Goal: Task Accomplishment & Management: Manage account settings

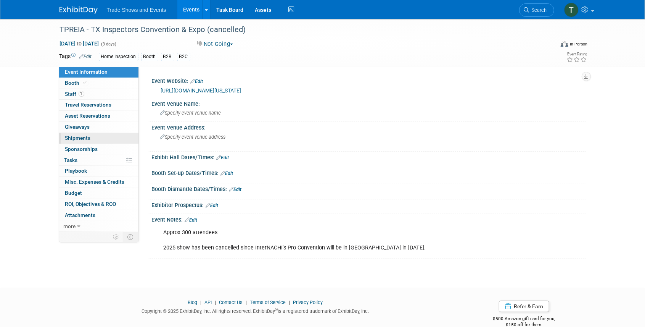
click at [73, 136] on span "Shipments 0" at bounding box center [78, 138] width 26 height 6
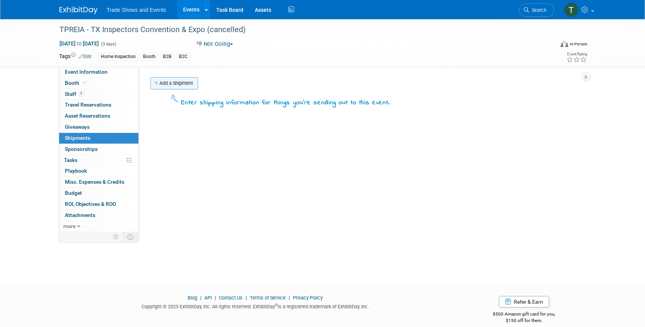
click at [171, 82] on link "Add a Shipment" at bounding box center [174, 83] width 48 height 12
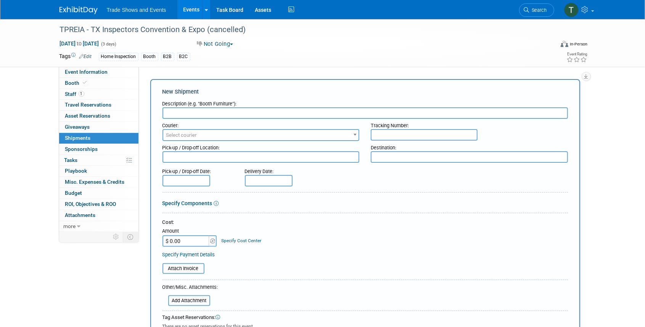
click at [188, 10] on link "Events" at bounding box center [191, 9] width 28 height 19
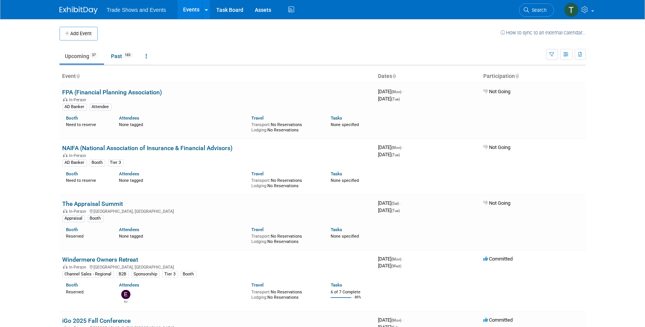
click at [537, 12] on span "Search" at bounding box center [538, 10] width 18 height 6
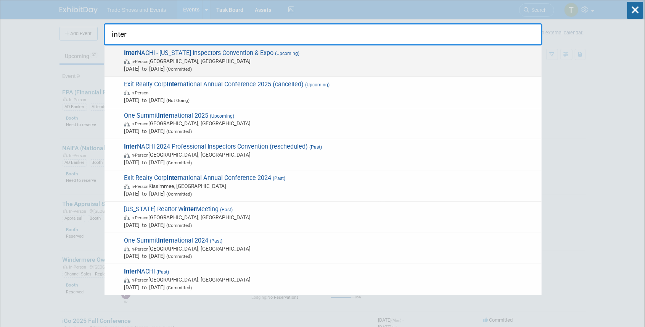
type input "inter"
click at [180, 53] on span "Inter NACHI - [US_STATE] Inspectors Convention & Expo (Upcoming) In-Person [GEO…" at bounding box center [330, 60] width 416 height 23
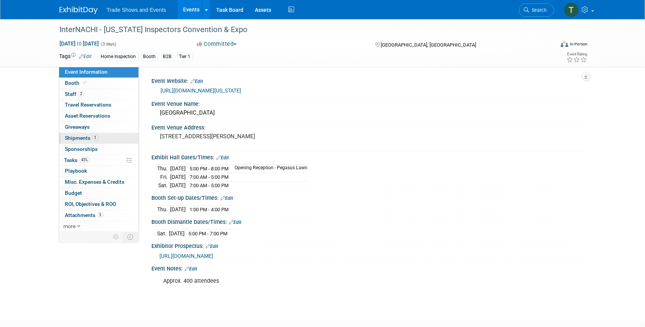
click at [77, 137] on span "Shipments 1" at bounding box center [81, 138] width 33 height 6
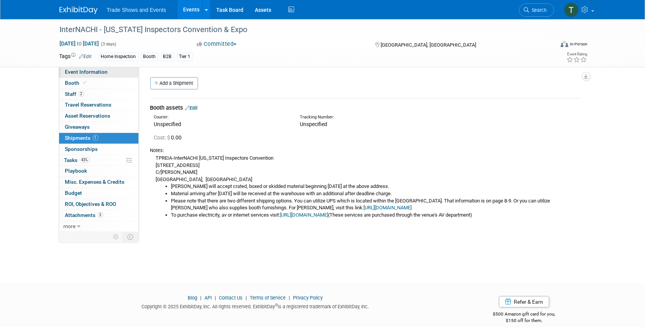
click at [105, 73] on span "Event Information" at bounding box center [86, 72] width 43 height 6
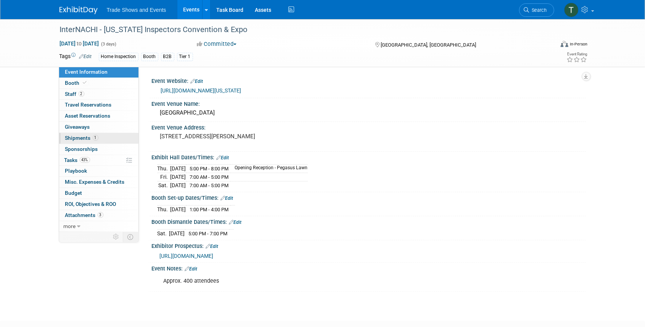
click at [71, 139] on span "Shipments 1" at bounding box center [81, 138] width 33 height 6
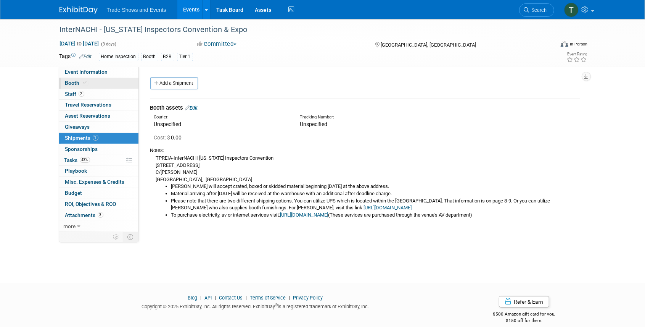
click at [83, 82] on icon at bounding box center [85, 82] width 4 height 4
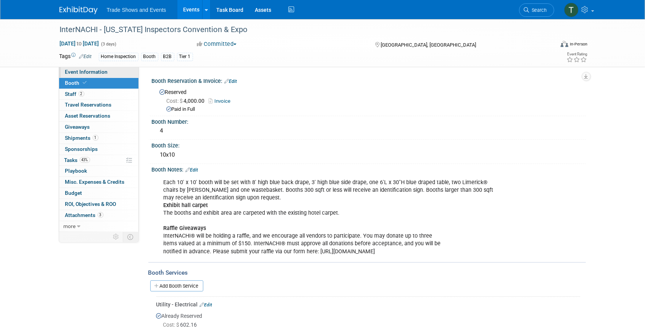
click at [91, 69] on span "Event Information" at bounding box center [86, 72] width 43 height 6
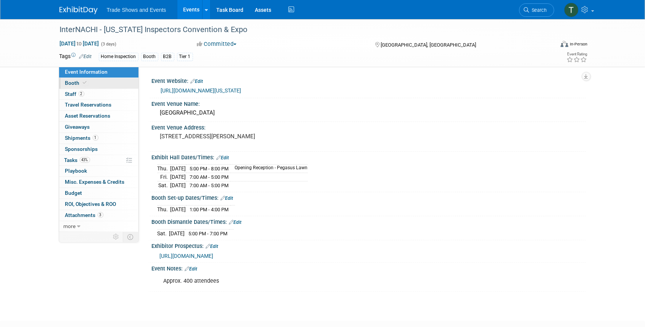
click at [67, 81] on span "Booth" at bounding box center [76, 83] width 23 height 6
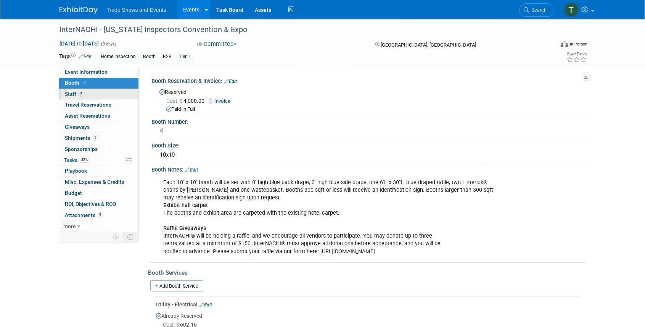
click at [75, 93] on span "Staff 2" at bounding box center [74, 94] width 19 height 6
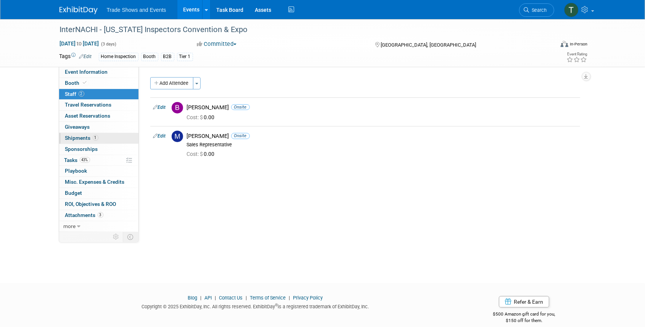
click at [69, 135] on span "Shipments 1" at bounding box center [81, 138] width 33 height 6
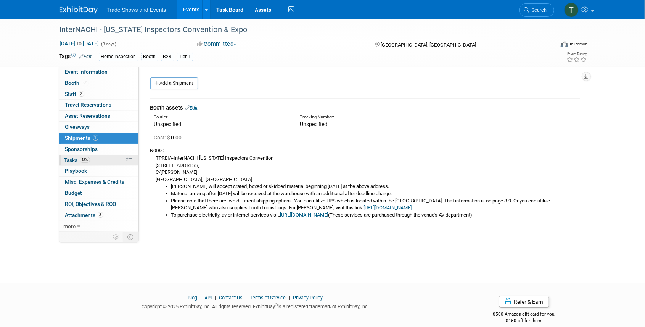
click at [66, 158] on span "Tasks 43%" at bounding box center [77, 160] width 26 height 6
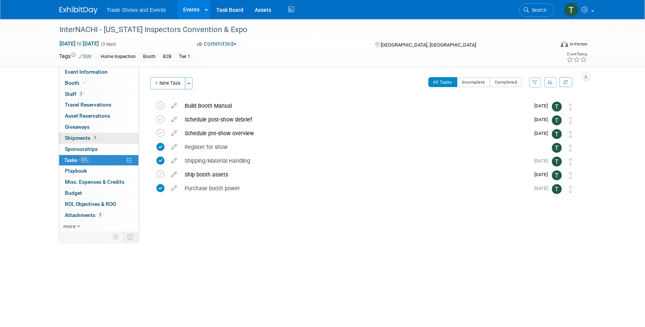
click at [80, 139] on span "Shipments 1" at bounding box center [81, 138] width 33 height 6
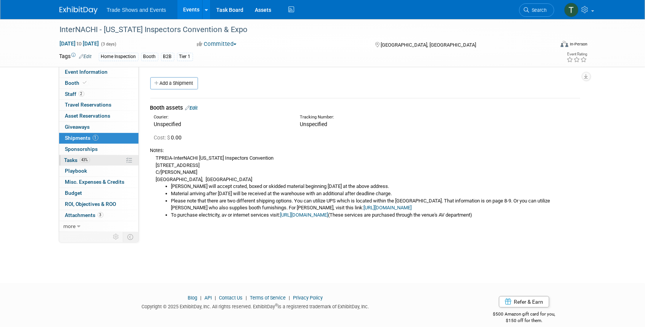
click at [70, 157] on span "Tasks 43%" at bounding box center [77, 160] width 26 height 6
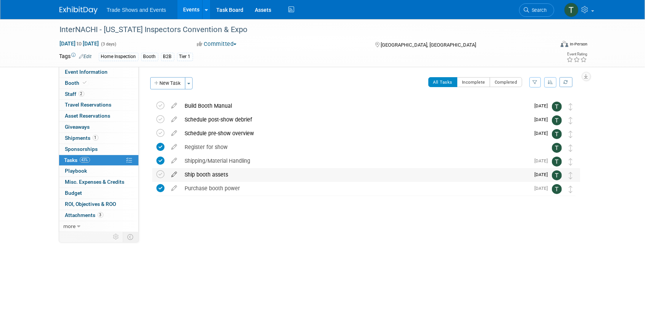
click at [175, 175] on icon at bounding box center [174, 173] width 13 height 10
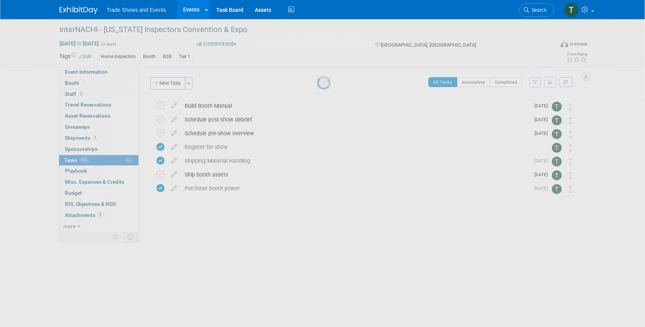
select select "8"
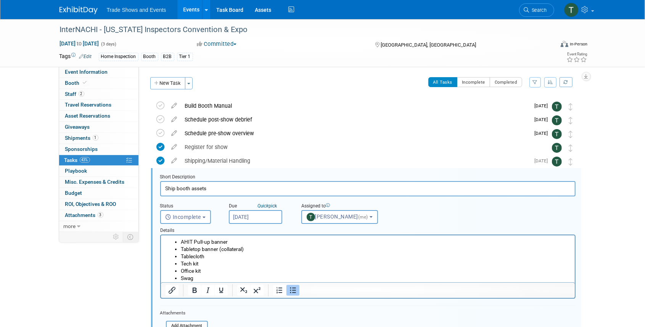
scroll to position [56, 0]
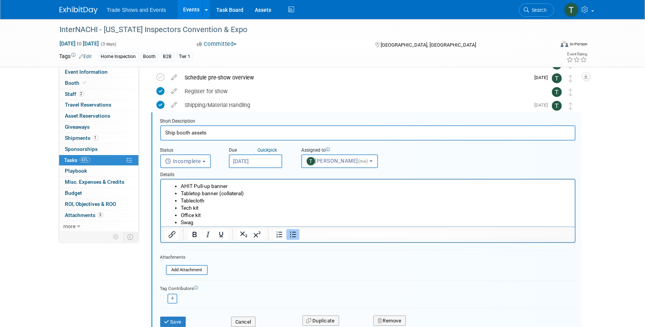
click at [254, 161] on input "Sep 29, 2025" at bounding box center [255, 161] width 53 height 14
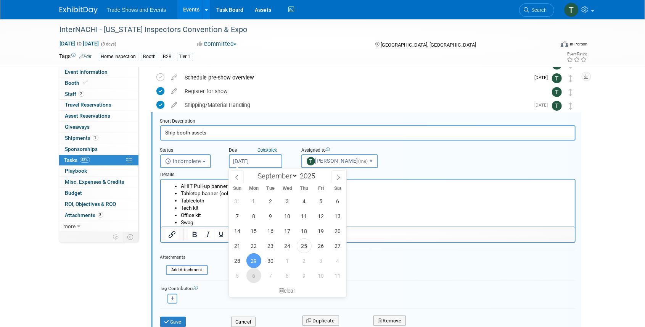
click at [254, 275] on span "6" at bounding box center [253, 275] width 15 height 15
type input "Oct 6, 2025"
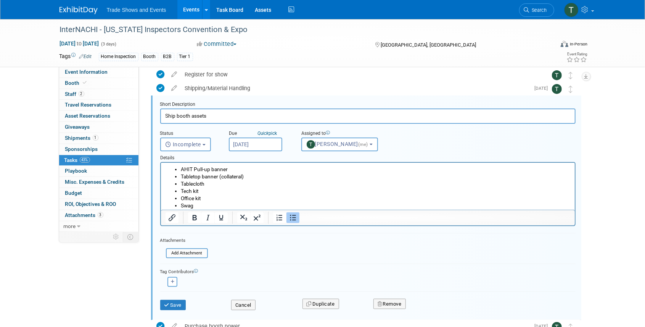
scroll to position [81, 0]
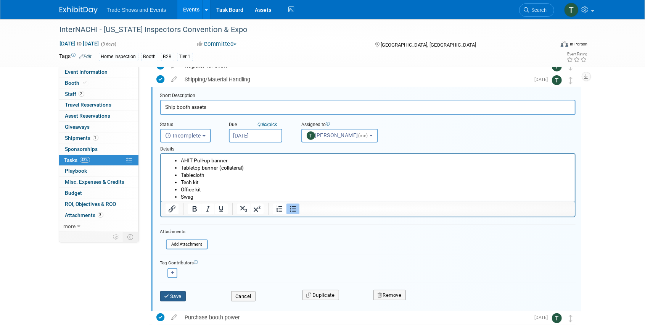
click at [174, 299] on button "Save" at bounding box center [173, 296] width 26 height 11
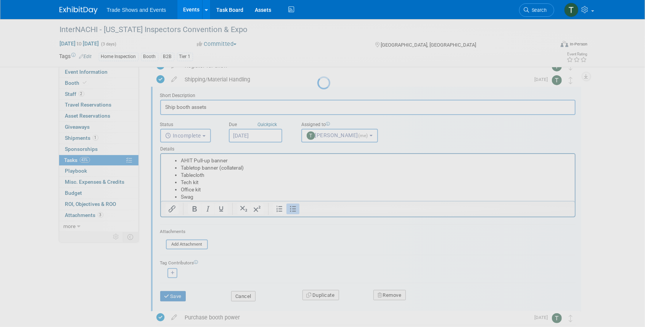
scroll to position [0, 0]
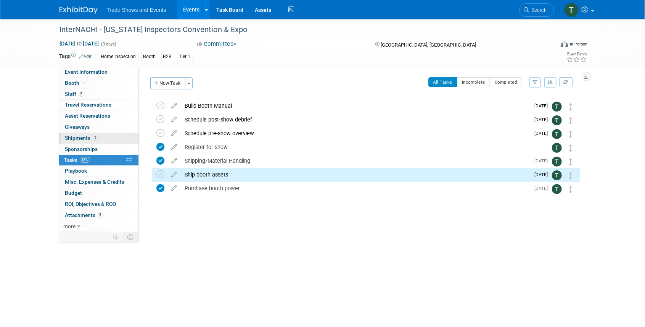
click at [80, 134] on link "1 Shipments 1" at bounding box center [98, 138] width 79 height 11
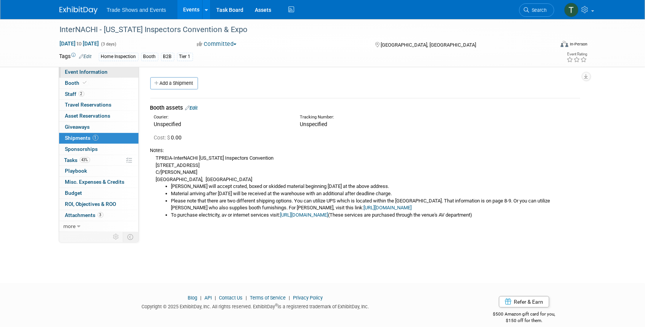
click at [92, 68] on link "Event Information" at bounding box center [98, 72] width 79 height 11
